Goal: Task Accomplishment & Management: Manage account settings

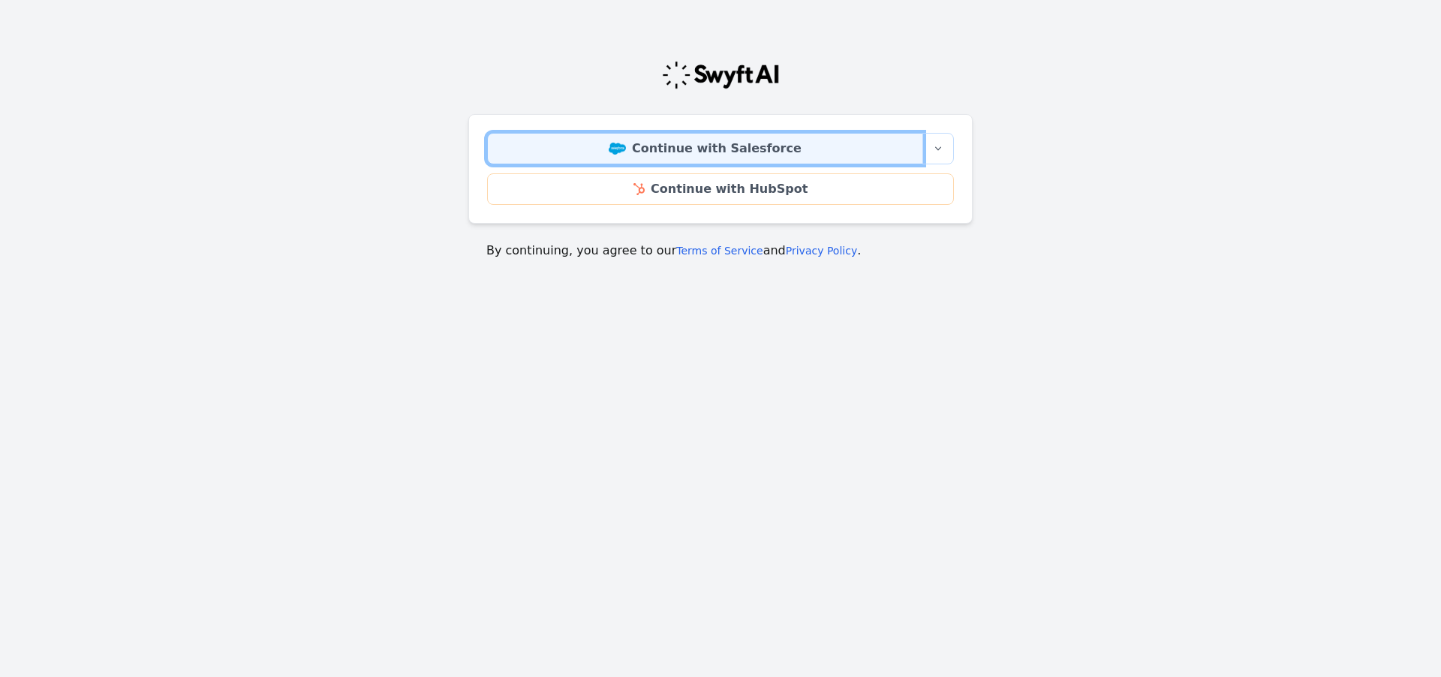
click at [723, 155] on link "Continue with Salesforce" at bounding box center [705, 149] width 436 height 32
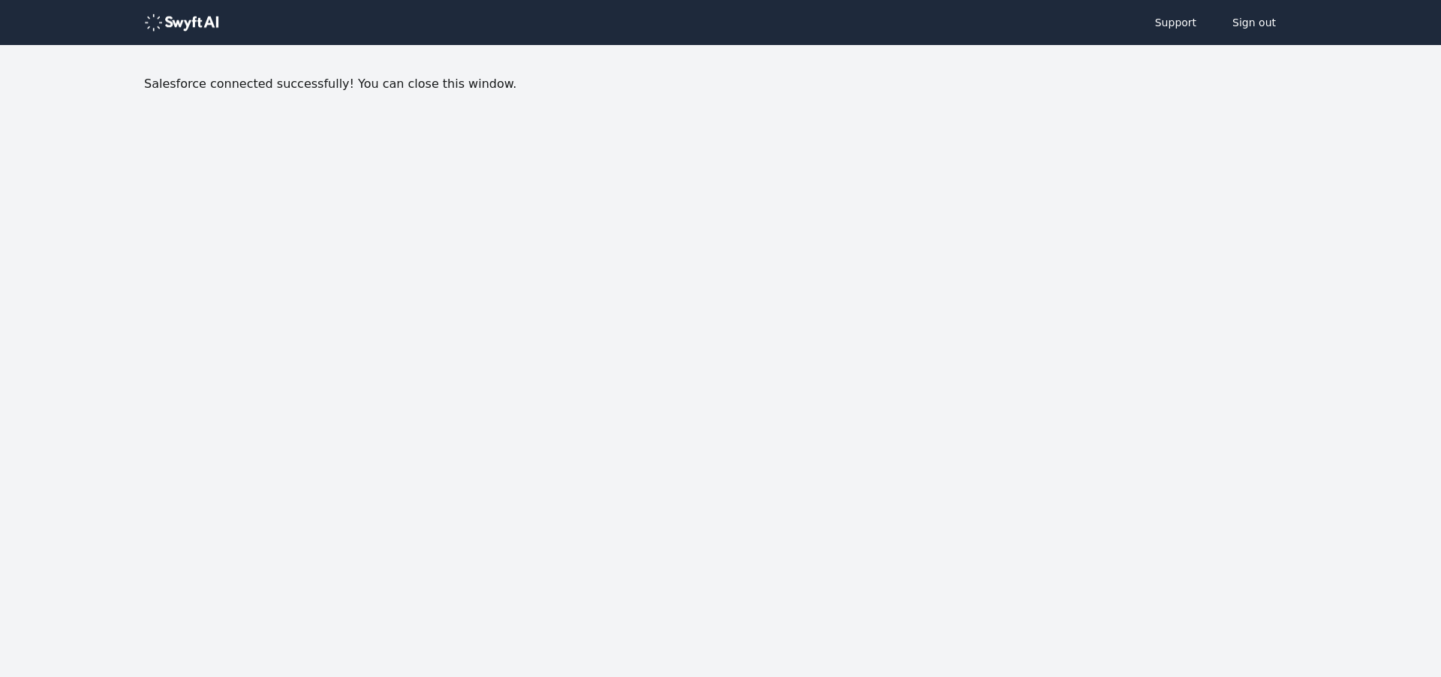
click at [177, 26] on img at bounding box center [181, 23] width 75 height 18
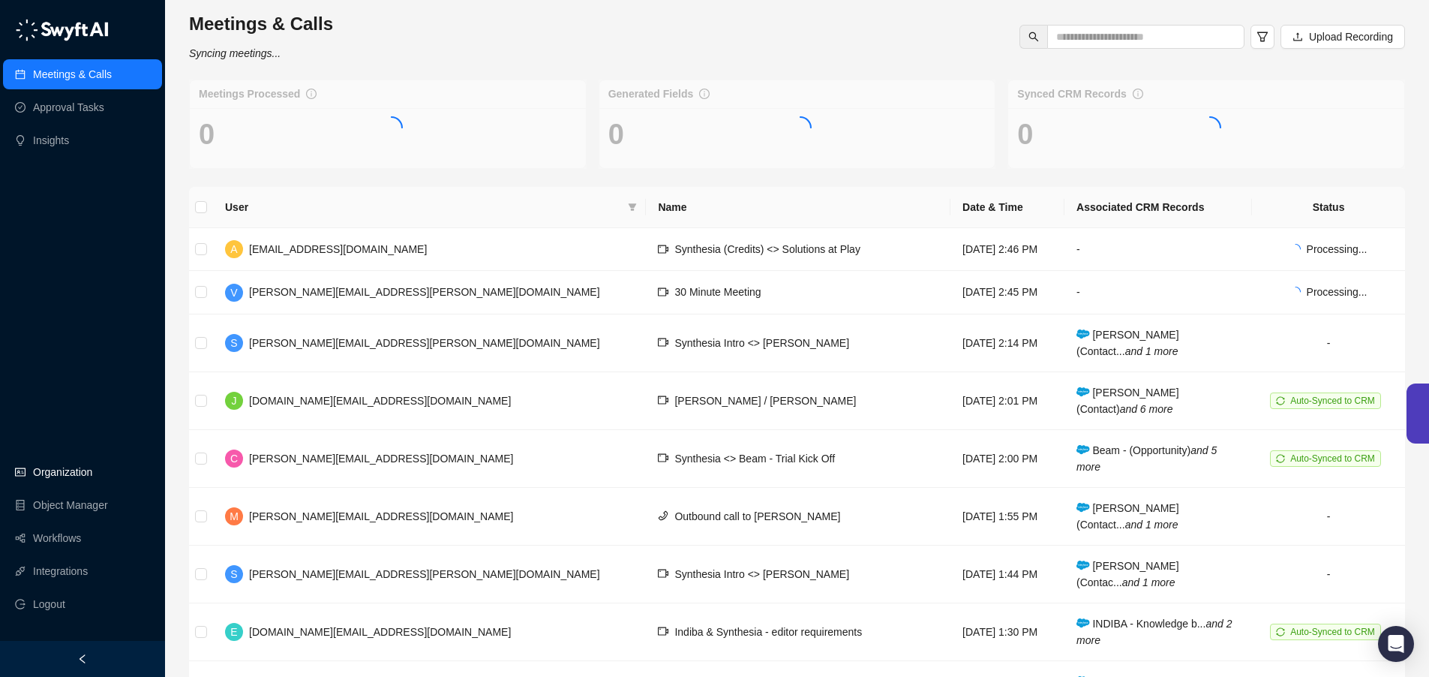
click at [68, 477] on link "Organization" at bounding box center [62, 472] width 59 height 30
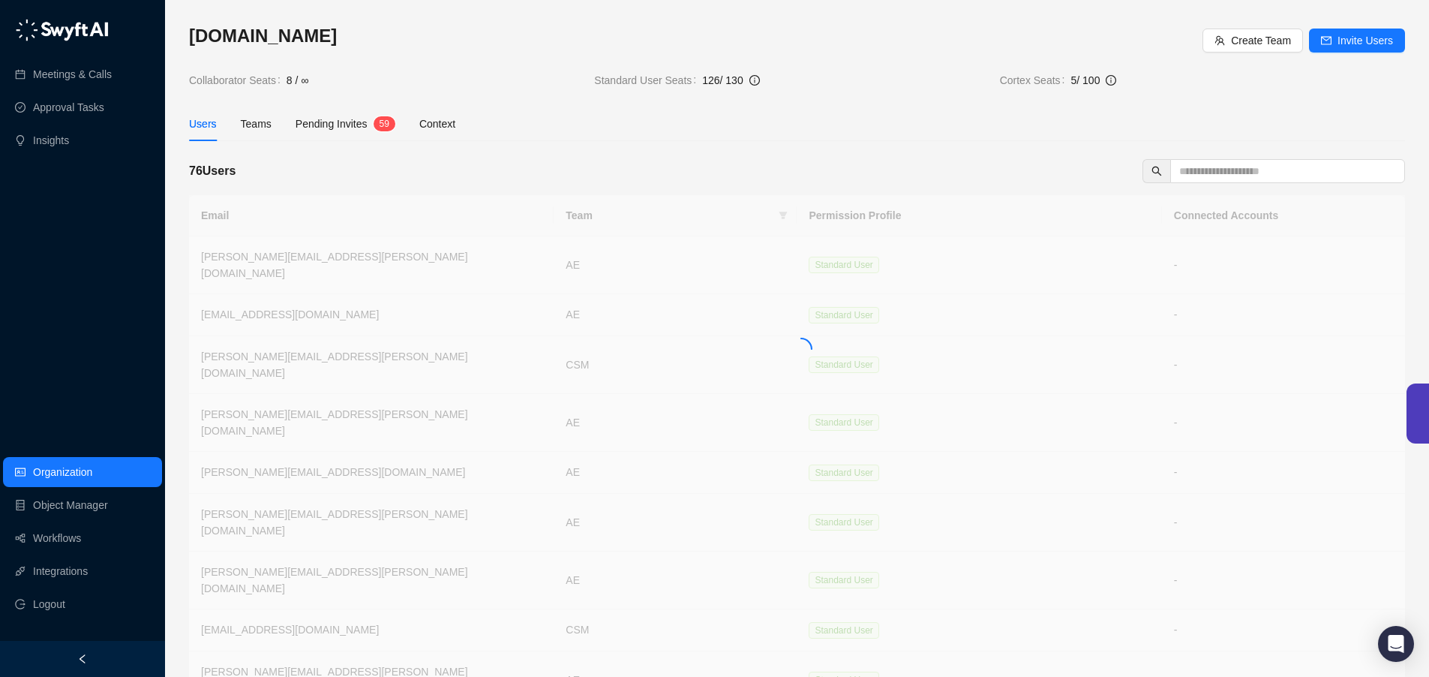
click at [332, 119] on span "Pending Invites" at bounding box center [332, 124] width 72 height 12
